Goal: Information Seeking & Learning: Learn about a topic

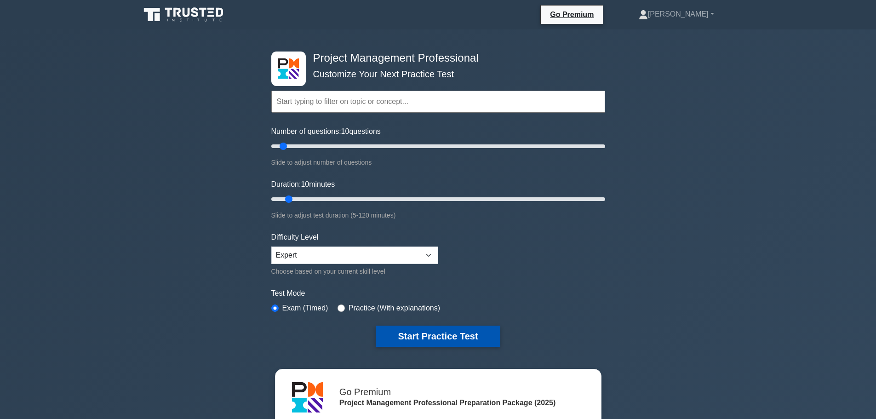
drag, startPoint x: 426, startPoint y: 335, endPoint x: 410, endPoint y: 333, distance: 15.8
click at [426, 335] on button "Start Practice Test" at bounding box center [438, 336] width 124 height 21
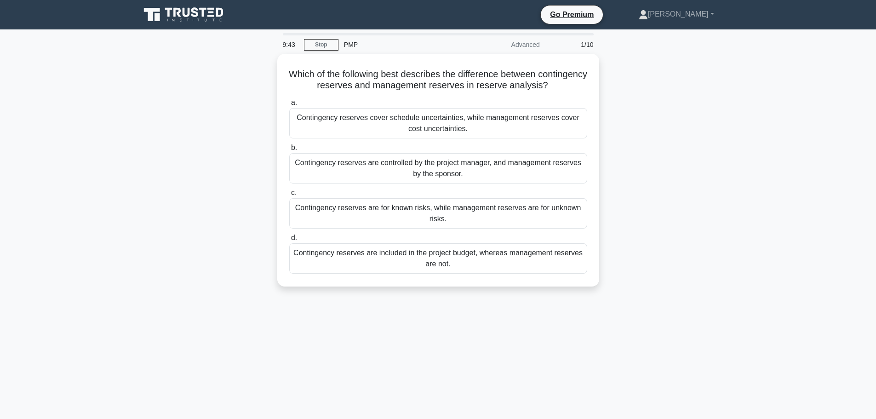
click at [193, 80] on div "Which of the following best describes the difference between contingency reserv…" at bounding box center [438, 176] width 607 height 244
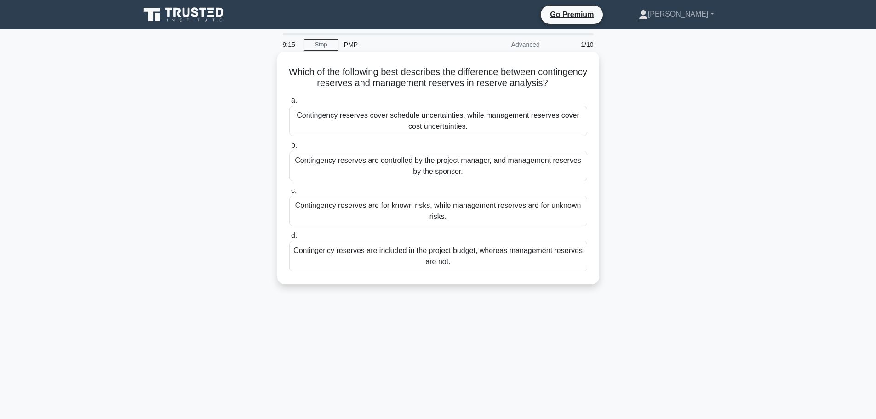
click at [337, 250] on div "Contingency reserves are included in the project budget, whereas management res…" at bounding box center [438, 256] width 298 height 30
click at [289, 239] on input "d. Contingency reserves are included in the project budget, whereas management …" at bounding box center [289, 236] width 0 height 6
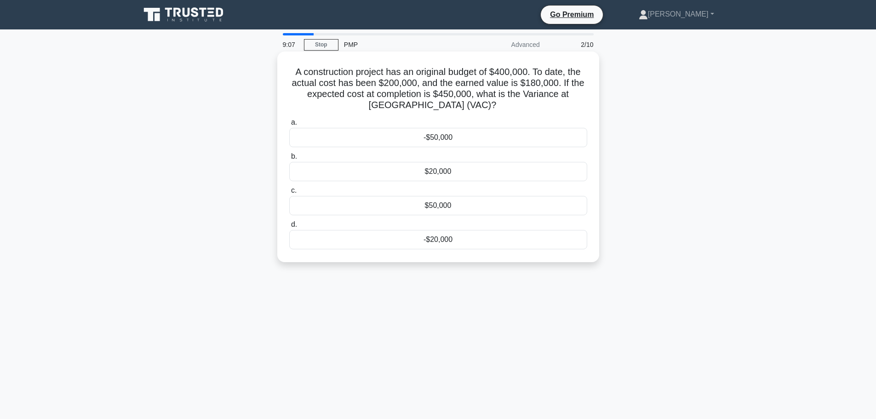
click at [402, 141] on div "-$50,000" at bounding box center [438, 137] width 298 height 19
click at [289, 126] on input "a. -$50,000" at bounding box center [289, 123] width 0 height 6
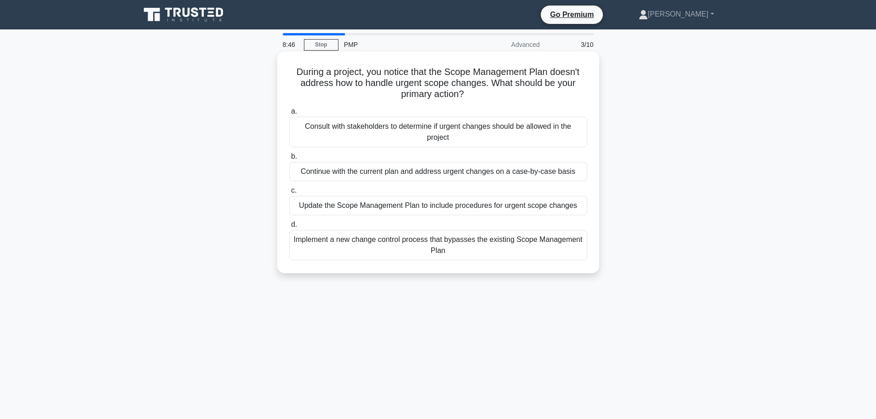
click at [379, 136] on div "Consult with stakeholders to determine if urgent changes should be allowed in t…" at bounding box center [438, 132] width 298 height 30
click at [289, 115] on input "a. Consult with stakeholders to determine if urgent changes should be allowed i…" at bounding box center [289, 112] width 0 height 6
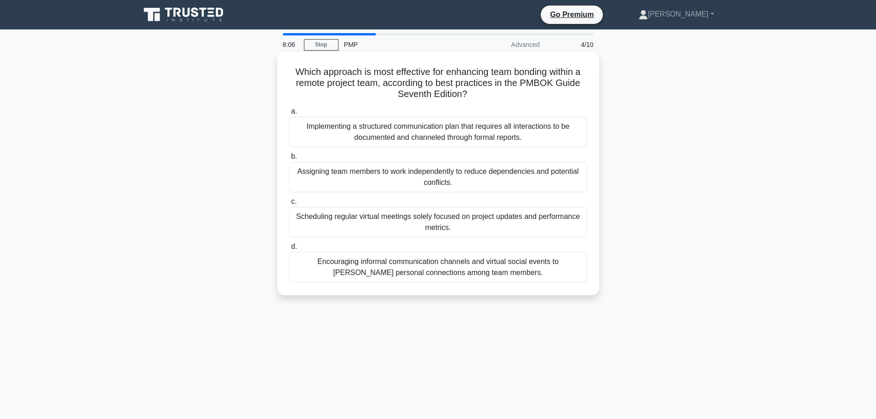
click at [327, 172] on div "Assigning team members to work independently to reduce dependencies and potenti…" at bounding box center [438, 177] width 298 height 30
click at [289, 160] on input "b. Assigning team members to work independently to reduce dependencies and pote…" at bounding box center [289, 157] width 0 height 6
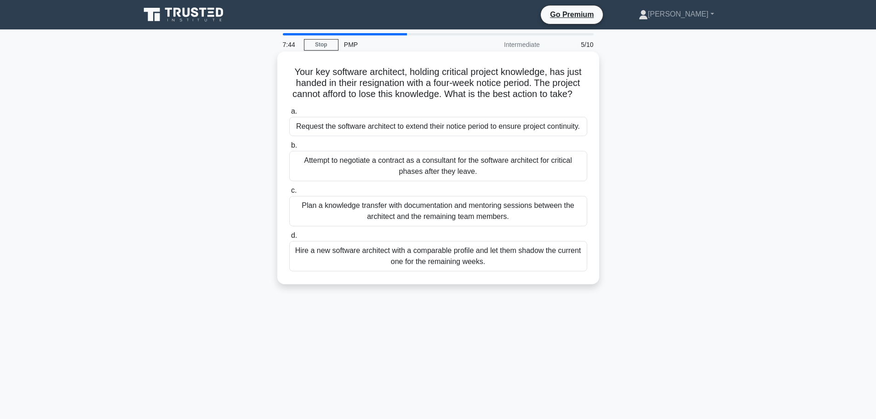
click at [303, 176] on div "Attempt to negotiate a contract as a consultant for the software architect for …" at bounding box center [438, 166] width 298 height 30
click at [289, 149] on input "b. Attempt to negotiate a contract as a consultant for the software architect f…" at bounding box center [289, 146] width 0 height 6
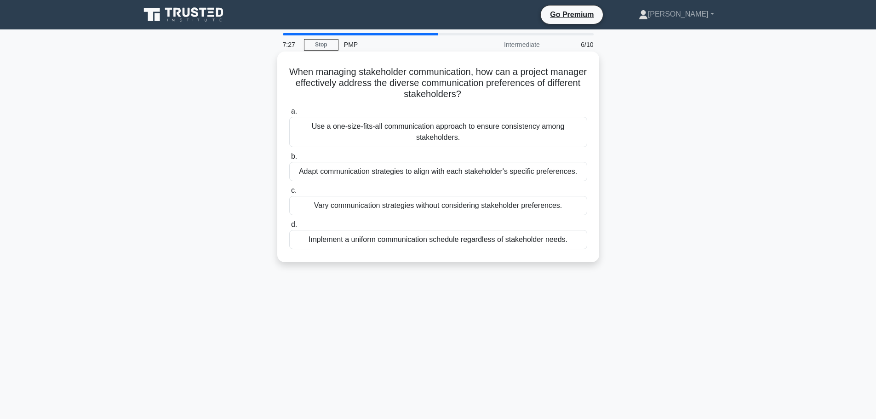
click at [304, 173] on div "Adapt communication strategies to align with each stakeholder's specific prefer…" at bounding box center [438, 171] width 298 height 19
click at [289, 160] on input "b. Adapt communication strategies to align with each stakeholder's specific pre…" at bounding box center [289, 157] width 0 height 6
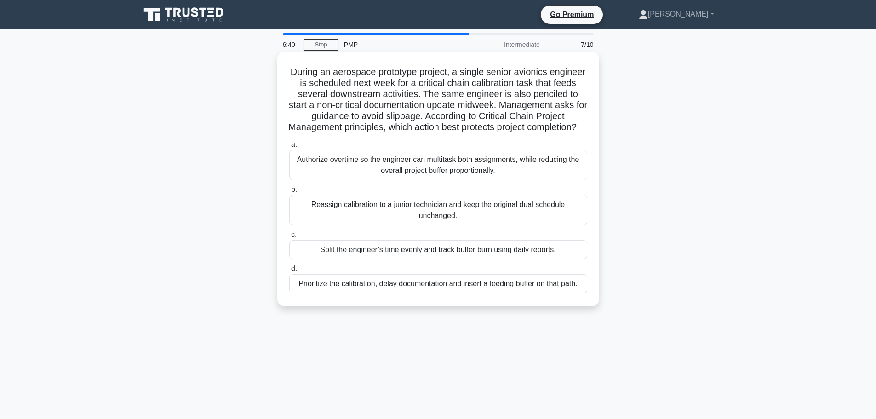
click at [322, 180] on div "Authorize overtime so the engineer can multitask both assignments, while reduci…" at bounding box center [438, 165] width 298 height 30
click at [289, 148] on input "a. Authorize overtime so the engineer can multitask both assignments, while red…" at bounding box center [289, 145] width 0 height 6
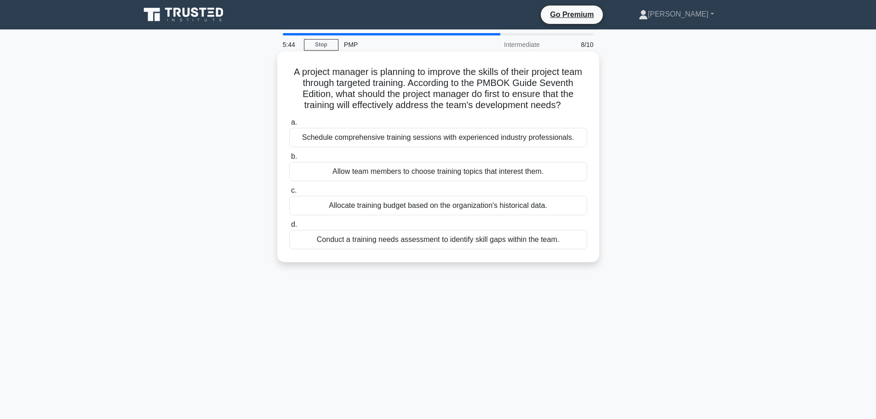
click at [392, 249] on div "Conduct a training needs assessment to identify skill gaps within the team." at bounding box center [438, 239] width 298 height 19
click at [289, 228] on input "d. Conduct a training needs assessment to identify skill gaps within the team." at bounding box center [289, 225] width 0 height 6
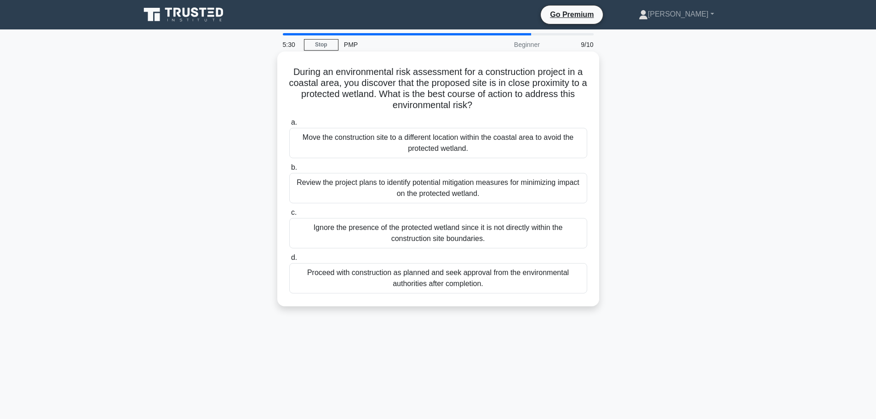
click at [362, 195] on div "Review the project plans to identify potential mitigation measures for minimizi…" at bounding box center [438, 188] width 298 height 30
click at [289, 171] on input "b. Review the project plans to identify potential mitigation measures for minim…" at bounding box center [289, 168] width 0 height 6
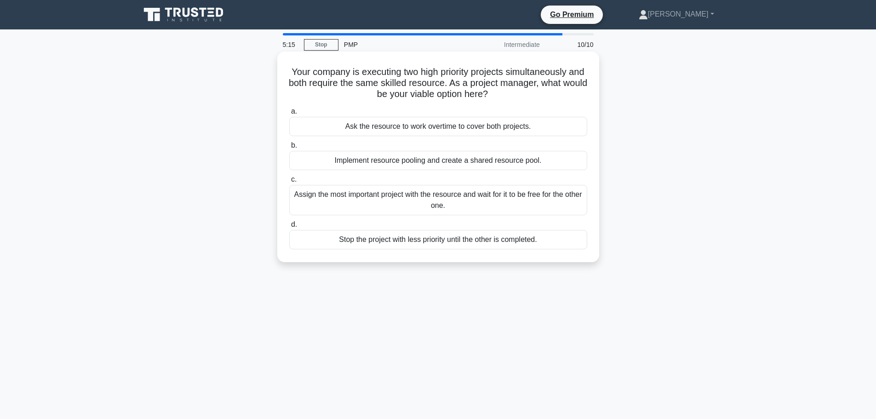
click at [328, 156] on div "Implement resource pooling and create a shared resource pool." at bounding box center [438, 160] width 298 height 19
click at [289, 149] on input "b. Implement resource pooling and create a shared resource pool." at bounding box center [289, 146] width 0 height 6
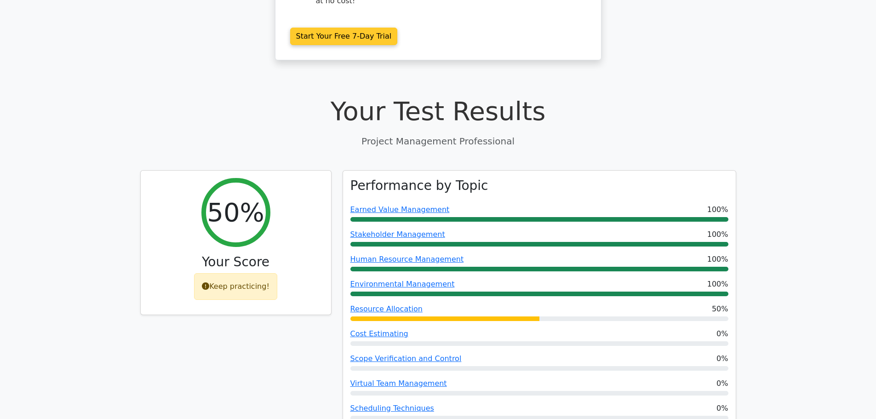
scroll to position [276, 0]
